Goal: Check status: Check status

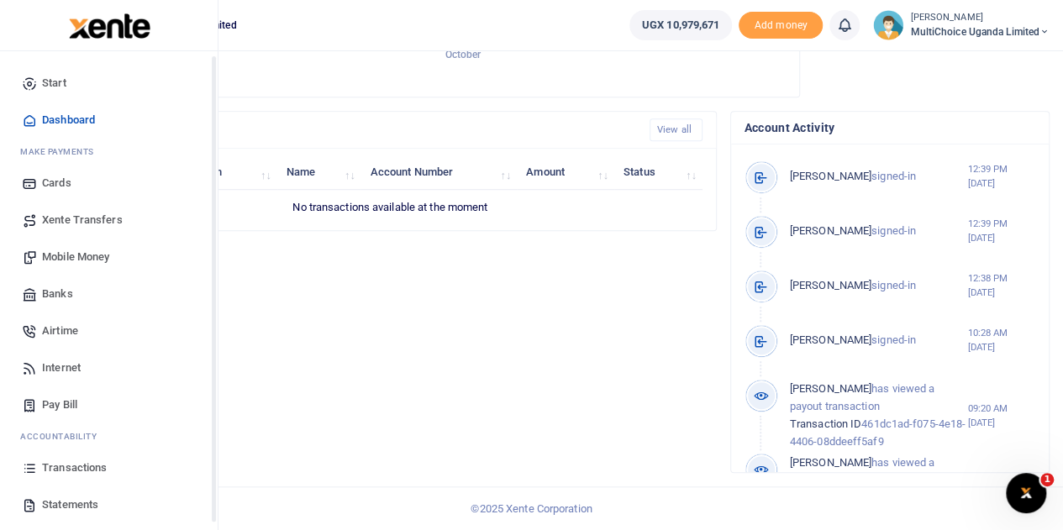
scroll to position [69, 0]
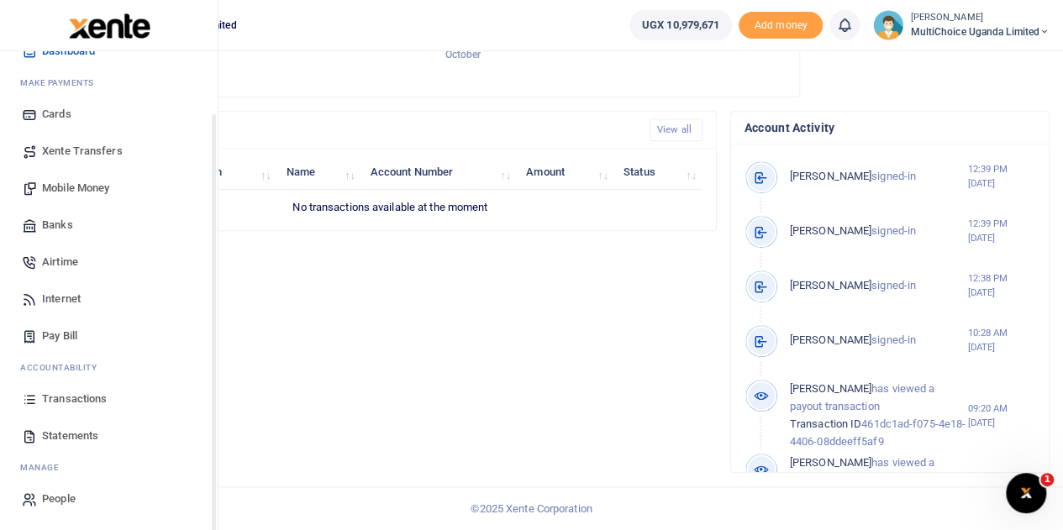
click at [62, 392] on span "Transactions" at bounding box center [74, 399] width 65 height 17
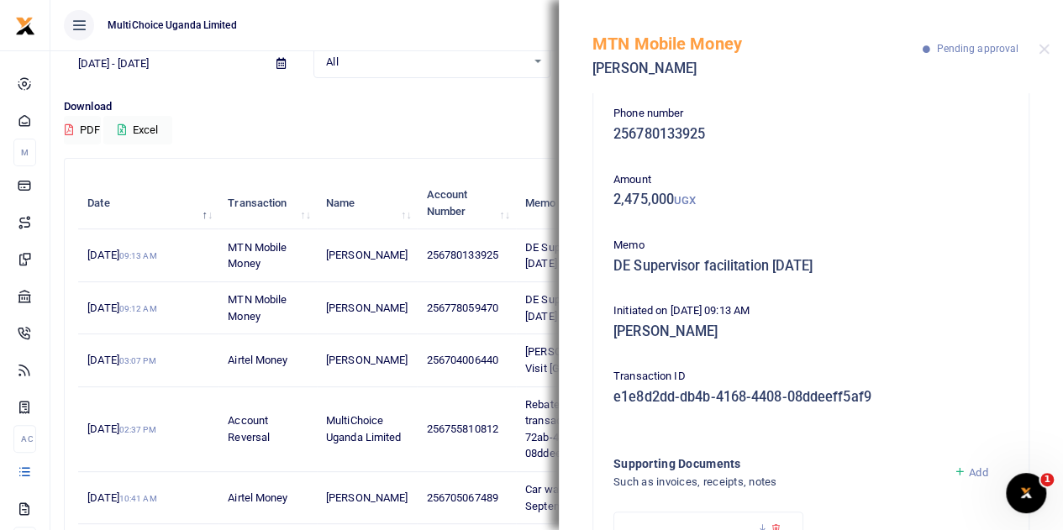
scroll to position [11, 0]
click at [1043, 48] on button "Close" at bounding box center [1044, 49] width 11 height 11
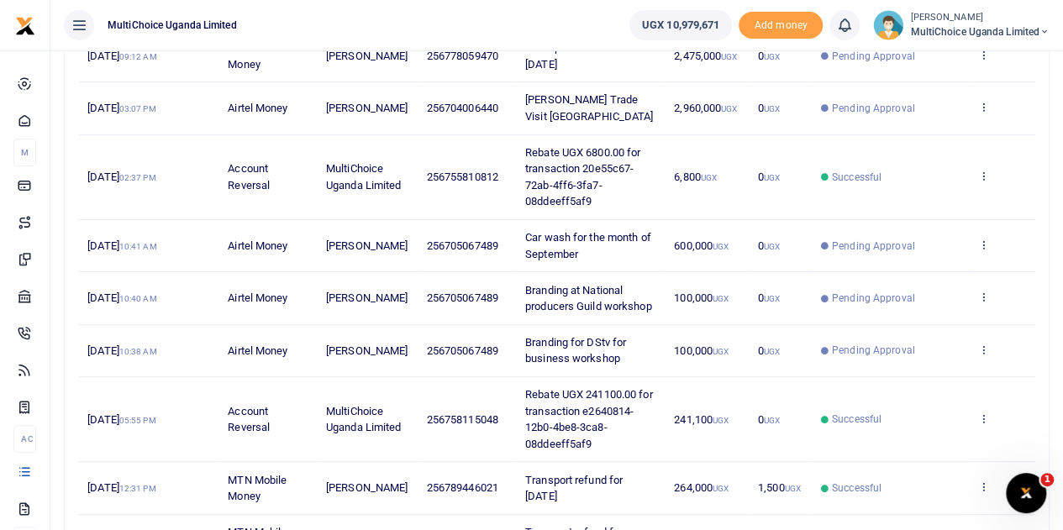
scroll to position [252, 0]
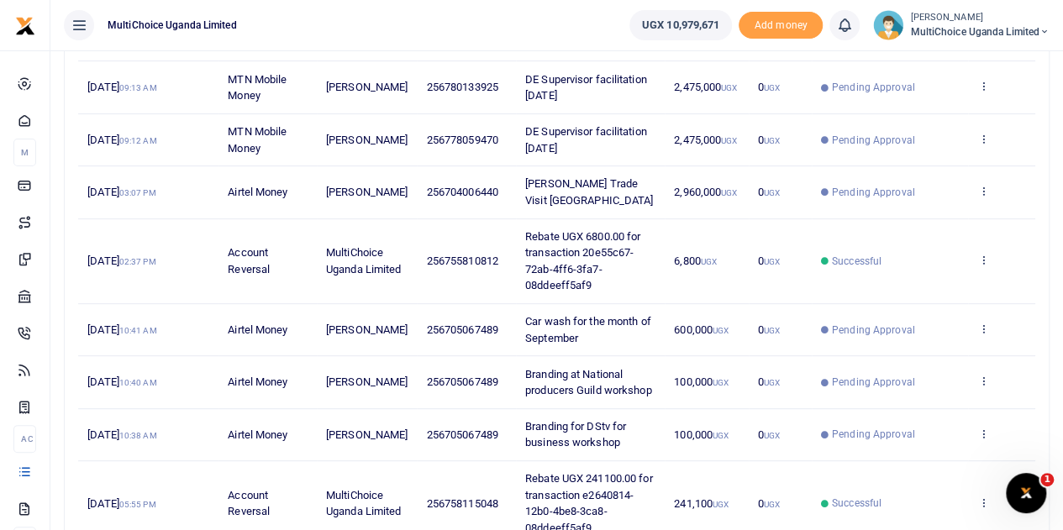
click at [993, 189] on td "View details Send again" at bounding box center [1001, 192] width 67 height 52
click at [982, 189] on icon at bounding box center [982, 191] width 11 height 12
click at [923, 219] on link "View details" at bounding box center [921, 220] width 133 height 24
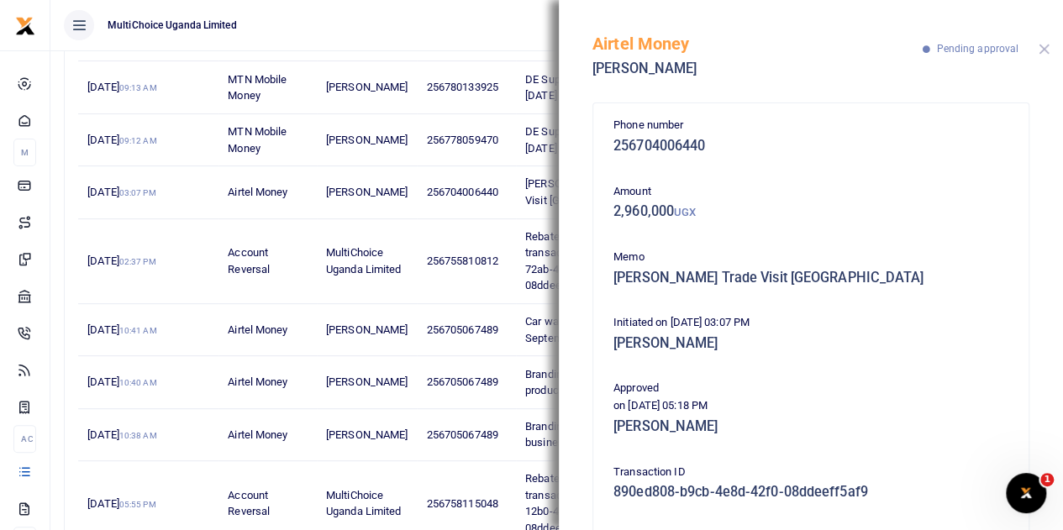
click at [1045, 46] on button "Close" at bounding box center [1044, 49] width 11 height 11
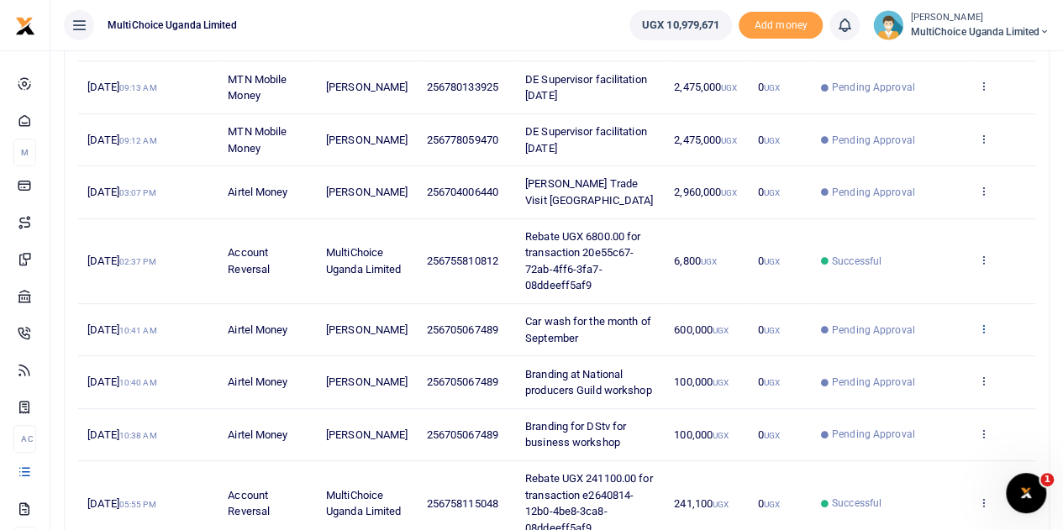
click at [982, 323] on icon at bounding box center [982, 329] width 11 height 12
click at [928, 350] on link "View details" at bounding box center [921, 356] width 133 height 24
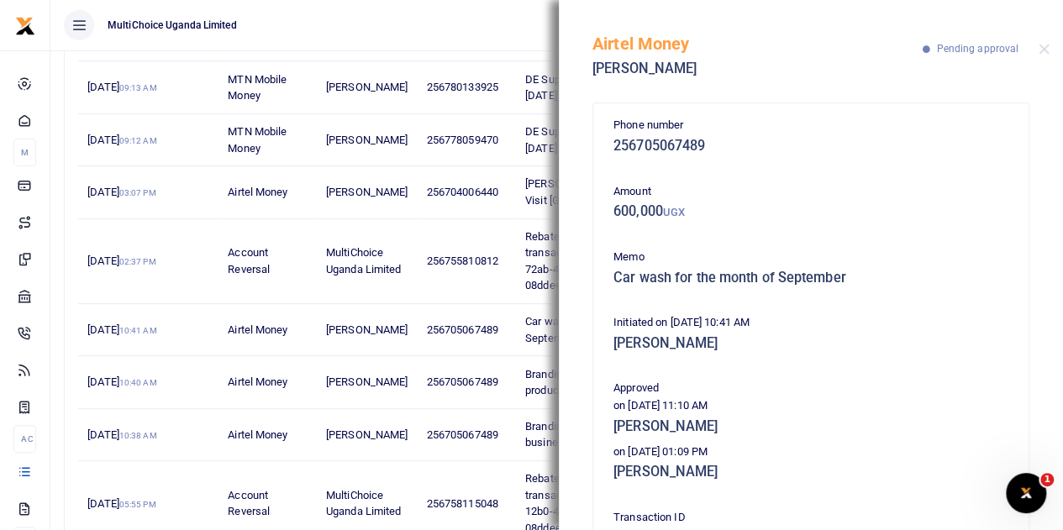
scroll to position [84, 0]
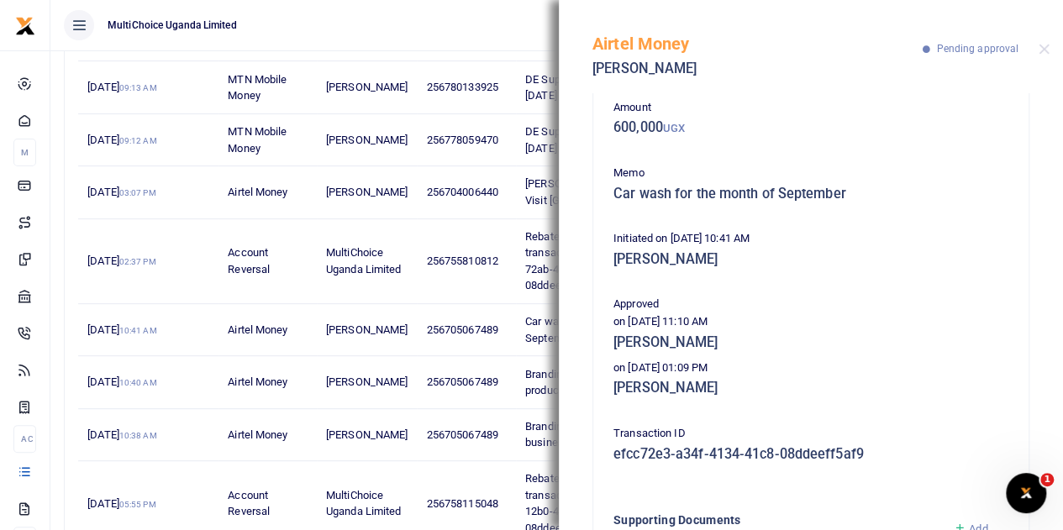
click at [1037, 54] on div "Airtel Money Alid Agaba Pending approval" at bounding box center [811, 46] width 504 height 93
click at [1046, 48] on button "Close" at bounding box center [1044, 49] width 11 height 11
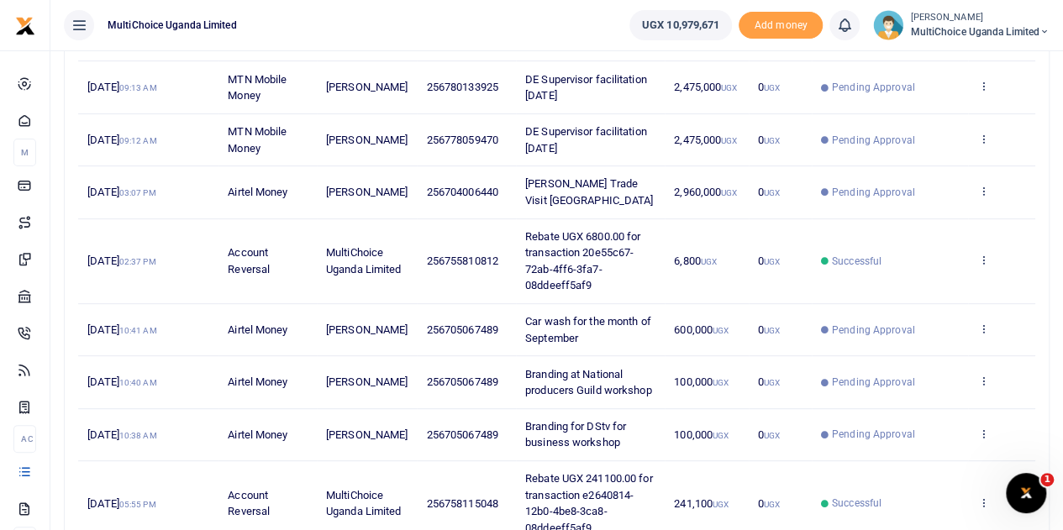
scroll to position [0, 0]
